Goal: Transaction & Acquisition: Purchase product/service

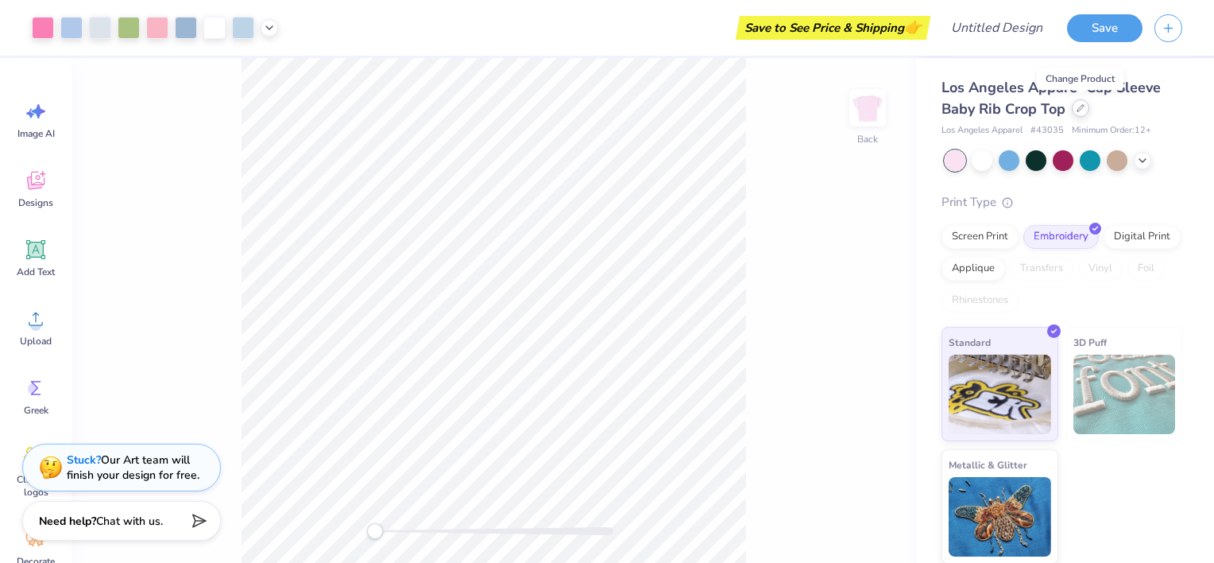
click at [1084, 113] on div at bounding box center [1080, 107] width 17 height 17
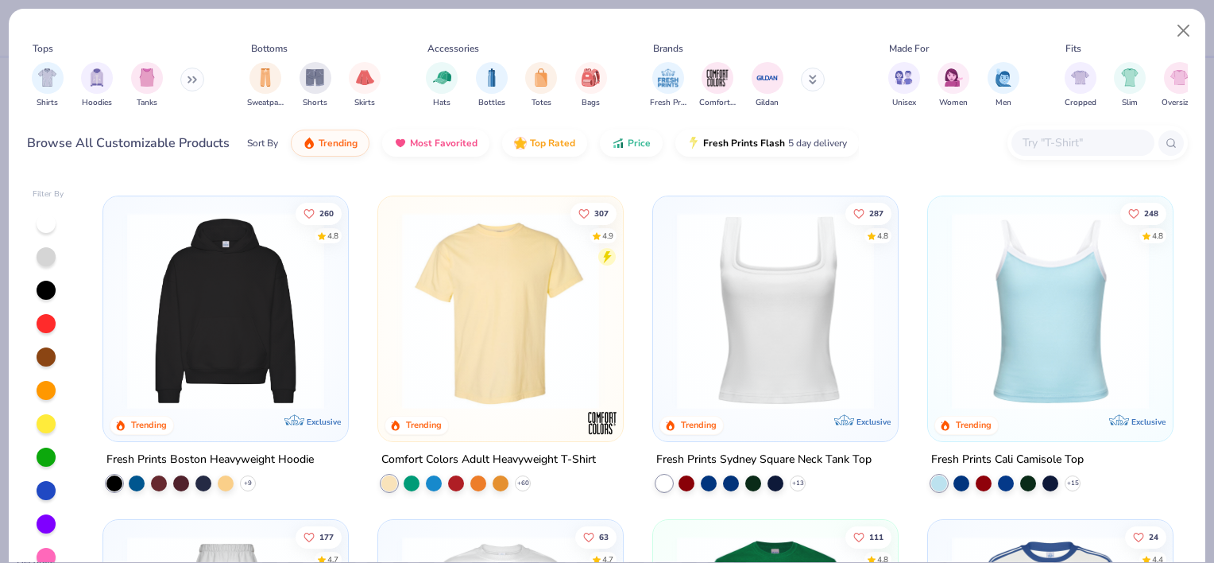
scroll to position [313, 0]
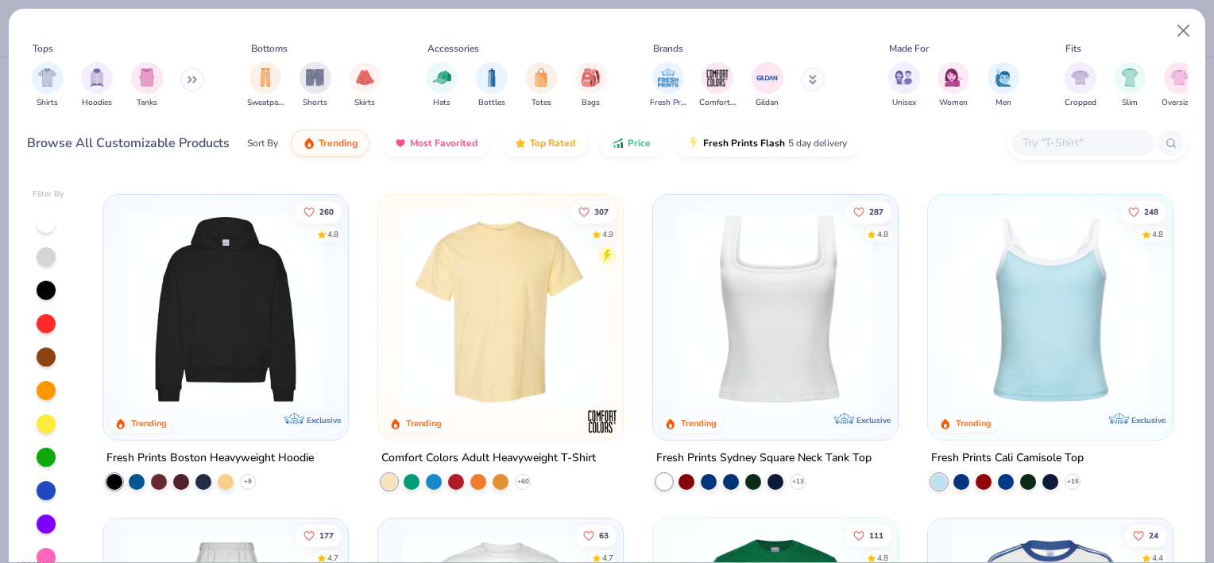
click at [451, 375] on img at bounding box center [500, 309] width 213 height 197
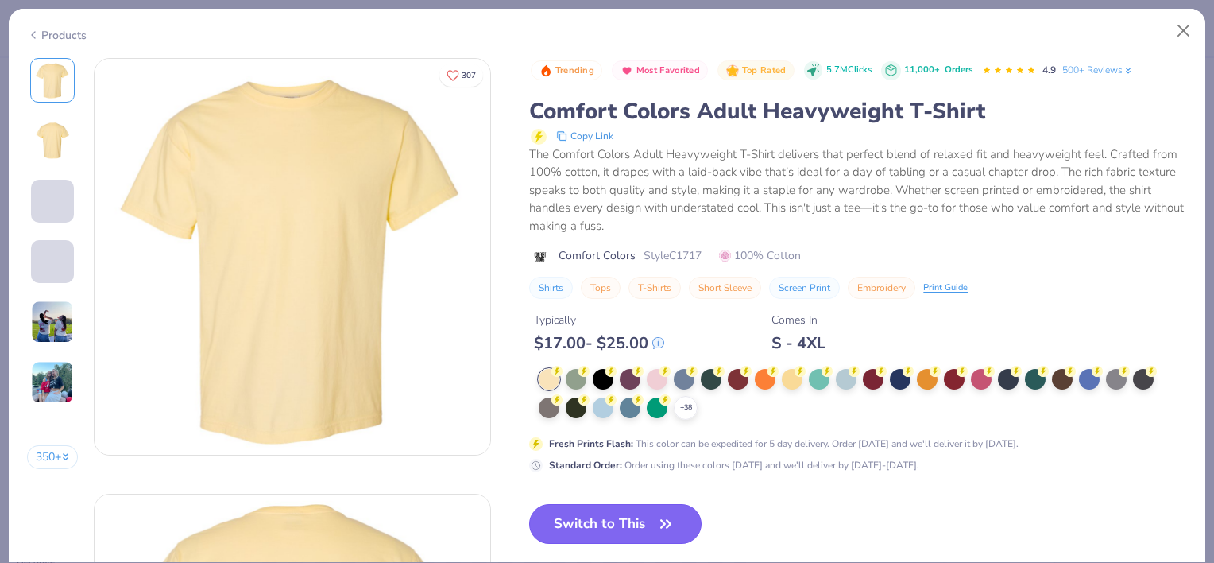
click at [601, 516] on button "Switch to This" at bounding box center [615, 524] width 172 height 40
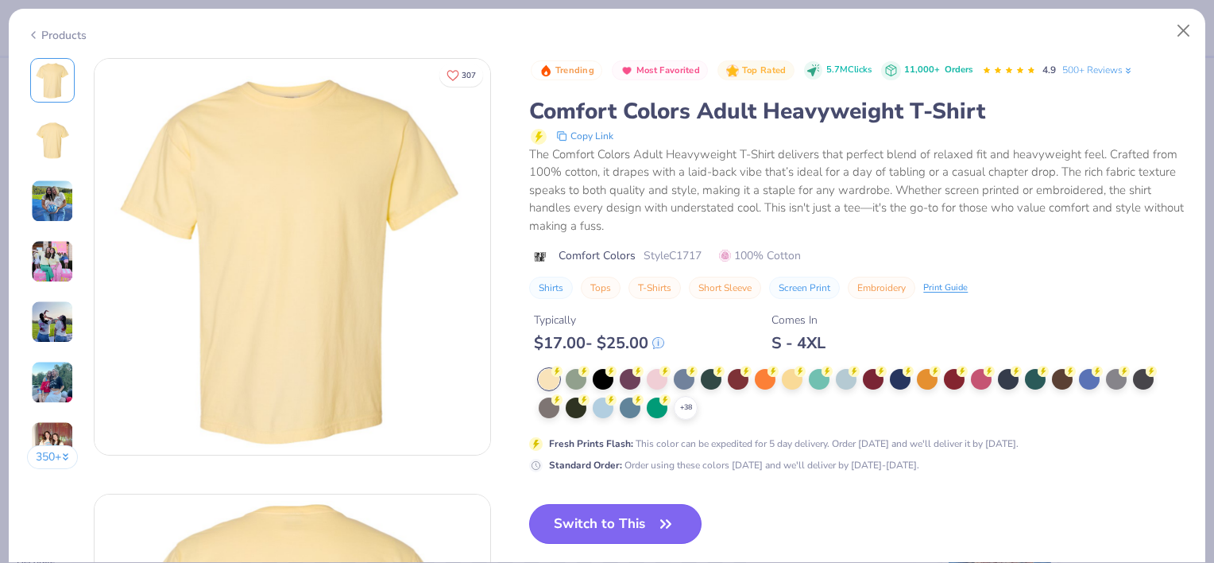
click at [594, 528] on button "Switch to This" at bounding box center [615, 524] width 172 height 40
